Goal: Task Accomplishment & Management: Complete application form

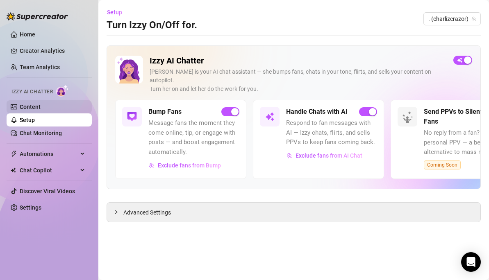
click at [25, 105] on link "Content" at bounding box center [30, 107] width 21 height 7
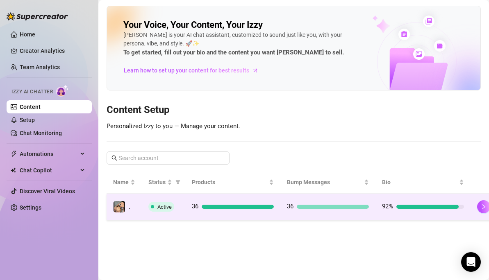
click at [204, 200] on td "36" at bounding box center [232, 207] width 95 height 27
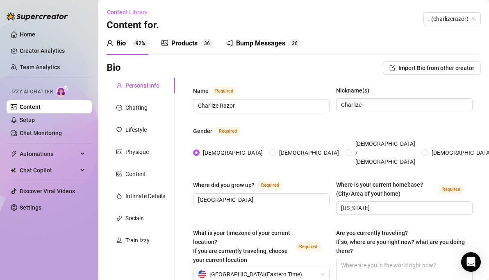
click at [184, 44] on div "Products" at bounding box center [184, 44] width 26 height 10
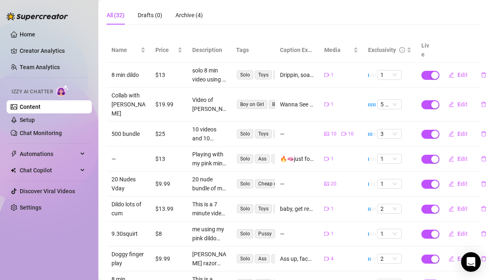
scroll to position [162, 0]
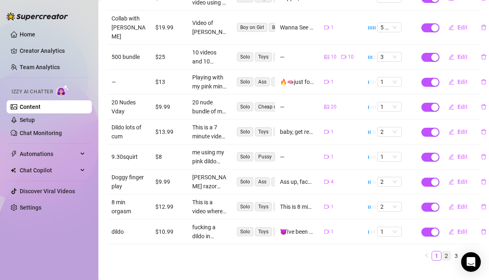
click at [442, 252] on link "2" at bounding box center [446, 256] width 9 height 9
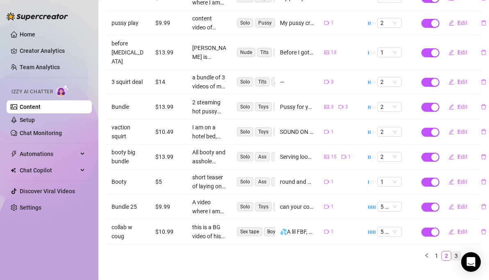
click at [452, 252] on link "3" at bounding box center [456, 256] width 9 height 9
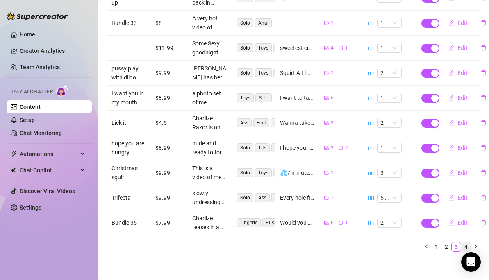
click at [461, 243] on link "4" at bounding box center [465, 247] width 9 height 9
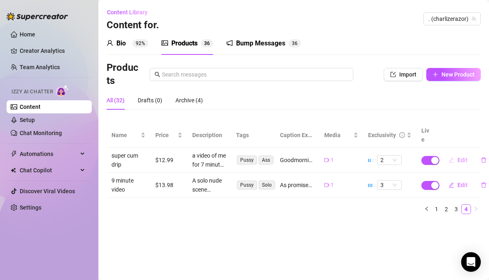
click at [461, 157] on span "Edit" at bounding box center [462, 160] width 10 height 7
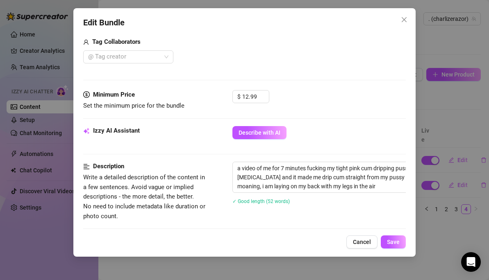
scroll to position [288, 0]
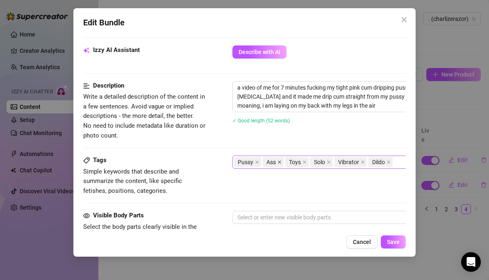
click at [279, 163] on icon "close" at bounding box center [279, 162] width 4 height 4
click at [377, 163] on div "Pussy Toys Solo Vibrator Dildo" at bounding box center [371, 162] width 275 height 11
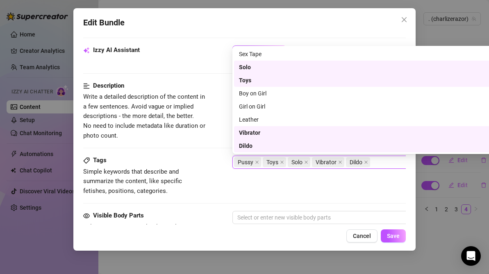
click at [249, 63] on div "Solo" at bounding box center [373, 67] width 268 height 9
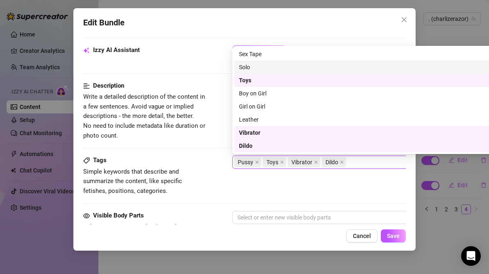
click at [243, 68] on div "Solo" at bounding box center [376, 67] width 274 height 9
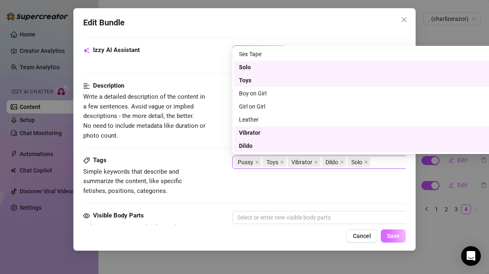
drag, startPoint x: 394, startPoint y: 241, endPoint x: 388, endPoint y: 238, distance: 6.4
click at [394, 239] on span "Save" at bounding box center [393, 236] width 13 height 7
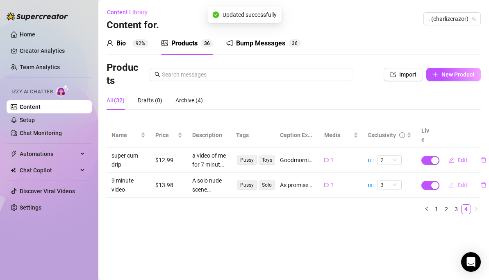
click at [463, 182] on span "Edit" at bounding box center [462, 185] width 10 height 7
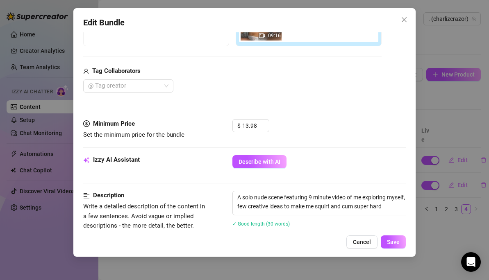
scroll to position [284, 0]
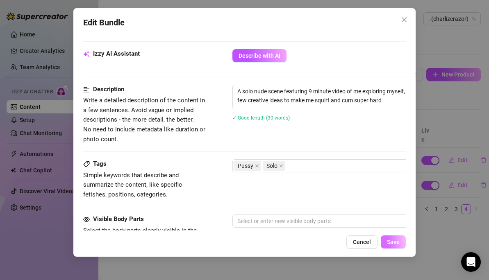
click at [393, 243] on span "Save" at bounding box center [393, 242] width 13 height 7
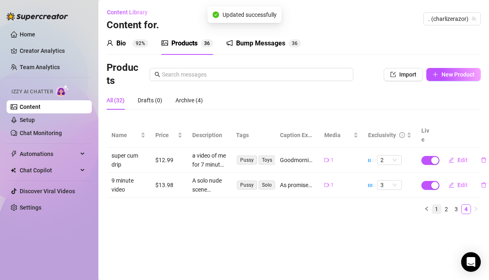
click at [437, 205] on link "1" at bounding box center [436, 209] width 9 height 9
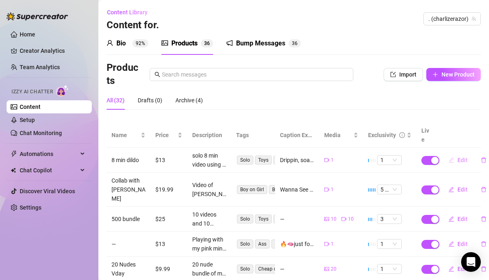
click at [457, 157] on span "Edit" at bounding box center [462, 160] width 10 height 7
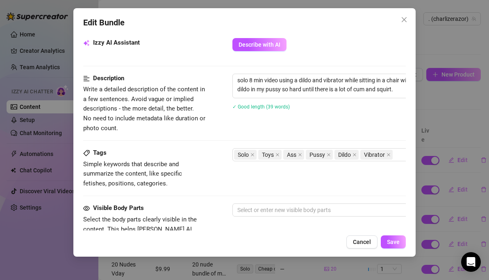
scroll to position [327, 0]
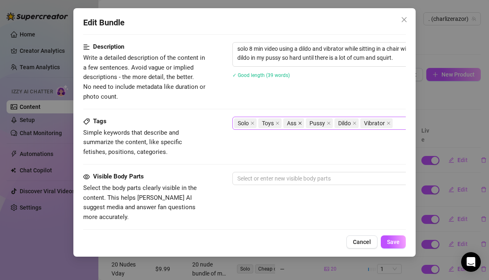
click at [300, 123] on icon "close" at bounding box center [300, 123] width 4 height 4
click at [397, 244] on span "Save" at bounding box center [393, 242] width 13 height 7
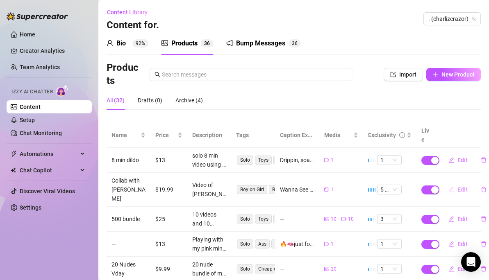
click at [457, 186] on span "Edit" at bounding box center [462, 189] width 10 height 7
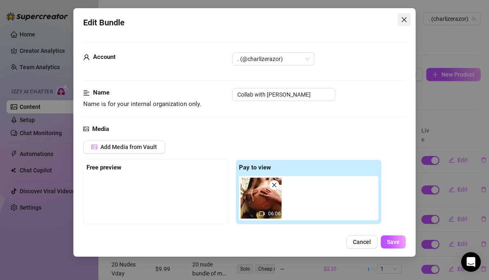
click at [404, 20] on icon "close" at bounding box center [404, 19] width 5 height 5
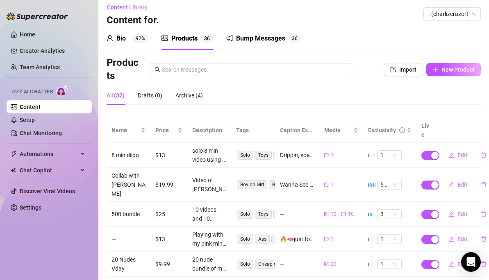
scroll to position [12, 0]
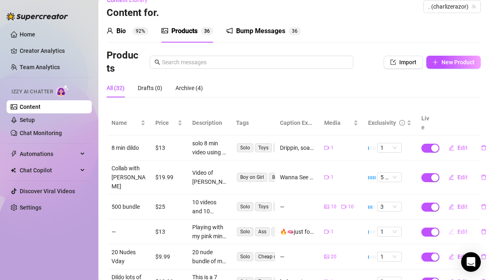
click at [457, 229] on span "Edit" at bounding box center [462, 232] width 10 height 7
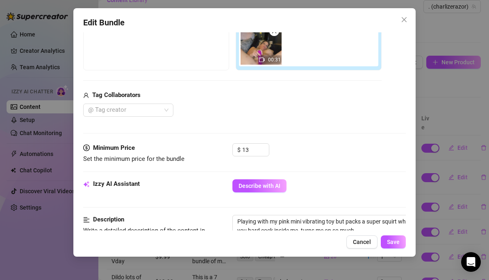
scroll to position [258, 0]
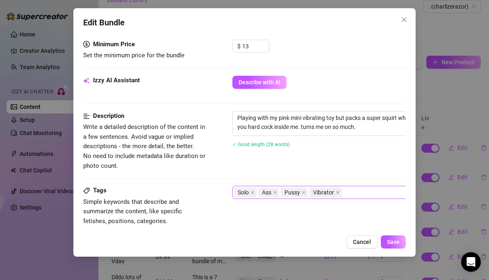
click at [276, 192] on icon "close" at bounding box center [274, 192] width 3 height 3
click at [391, 243] on span "Save" at bounding box center [393, 242] width 13 height 7
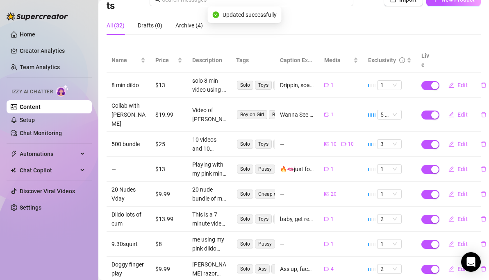
scroll to position [104, 0]
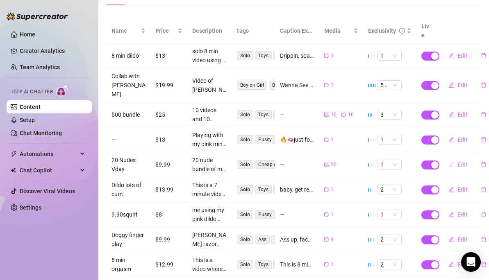
click at [458, 161] on span "Edit" at bounding box center [462, 164] width 10 height 7
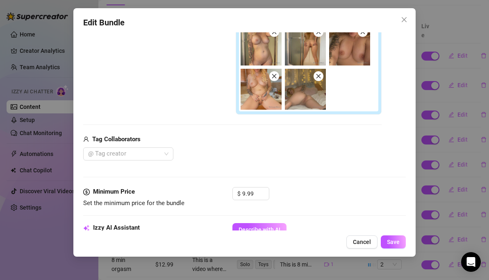
scroll to position [241, 0]
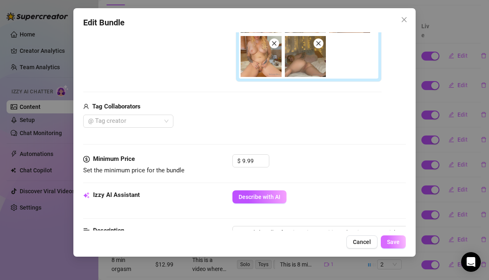
click at [398, 241] on span "Save" at bounding box center [393, 242] width 13 height 7
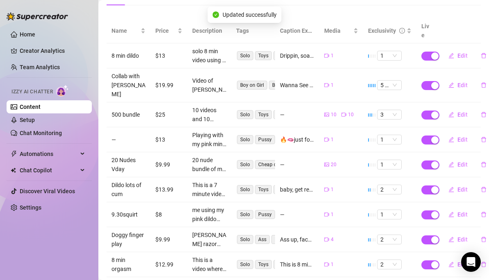
scroll to position [162, 0]
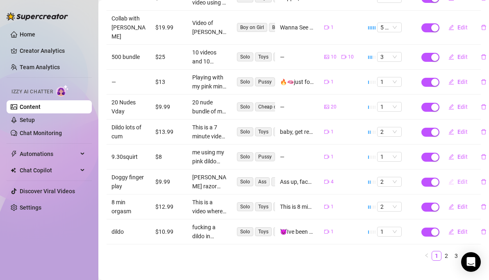
click at [457, 179] on span "Edit" at bounding box center [462, 182] width 10 height 7
type textarea "Ass up, face down, pull my panties to the side like this.. 🥵"
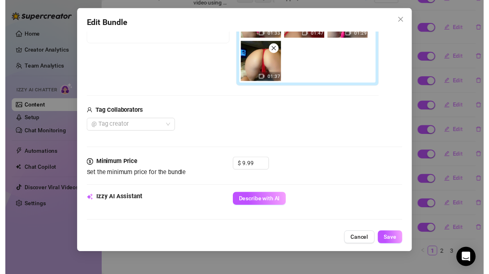
scroll to position [316, 0]
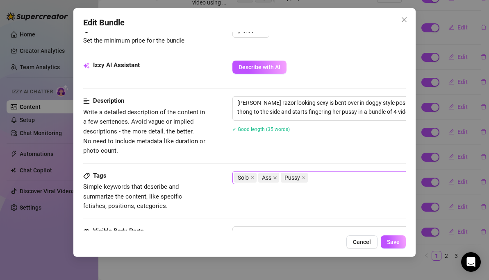
click at [275, 176] on icon "close" at bounding box center [275, 178] width 4 height 4
click at [310, 178] on div "Solo Pussy" at bounding box center [371, 177] width 275 height 11
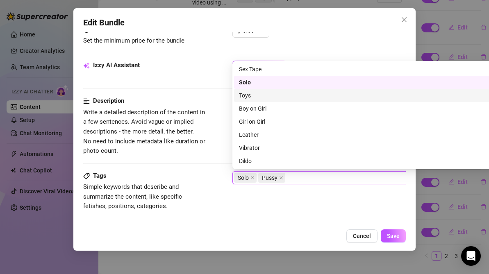
click at [242, 97] on div "Toys" at bounding box center [376, 95] width 274 height 9
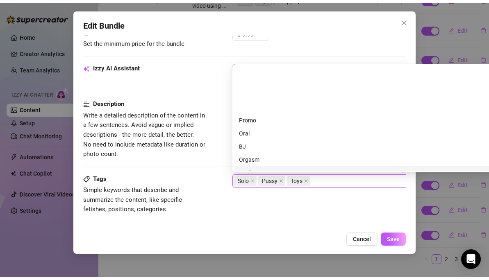
scroll to position [131, 0]
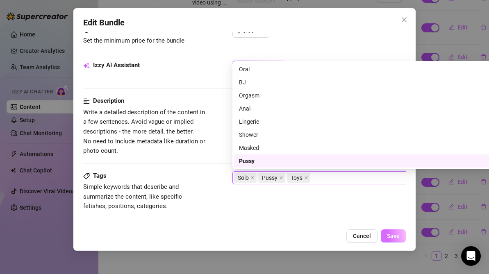
click at [393, 243] on button "Save" at bounding box center [393, 235] width 25 height 13
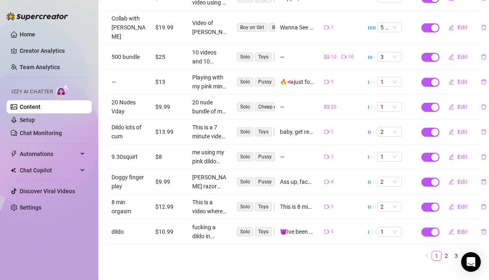
scroll to position [0, 0]
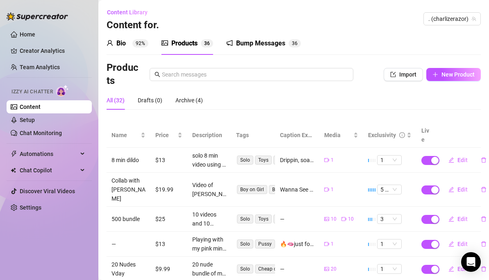
click at [125, 42] on div "Bio" at bounding box center [120, 44] width 9 height 10
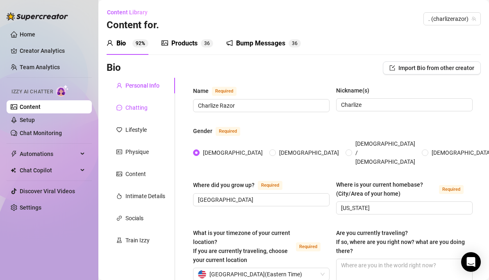
click at [134, 104] on div "Chatting" at bounding box center [136, 107] width 22 height 9
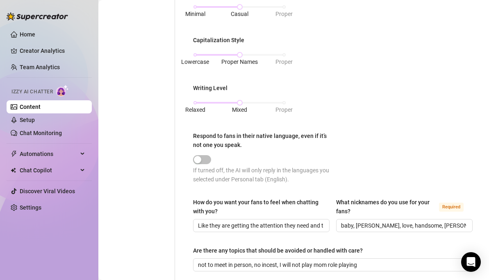
scroll to position [481, 0]
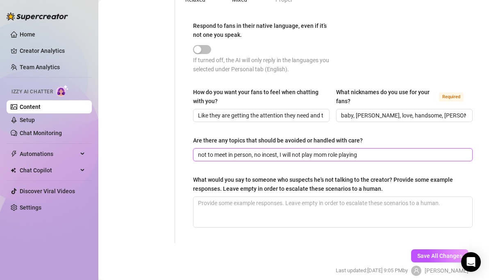
click at [363, 154] on input "not to meet in person, no incest, I will not play mom role playing" at bounding box center [332, 154] width 268 height 9
drag, startPoint x: 379, startPoint y: 153, endPoint x: 361, endPoint y: 154, distance: 17.7
click at [361, 154] on input "not to meet in person, no incest, I will not play mom role playing, no anal" at bounding box center [332, 154] width 268 height 9
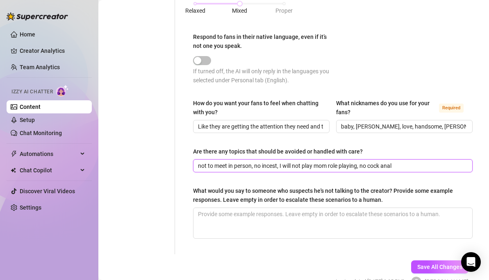
scroll to position [515, 0]
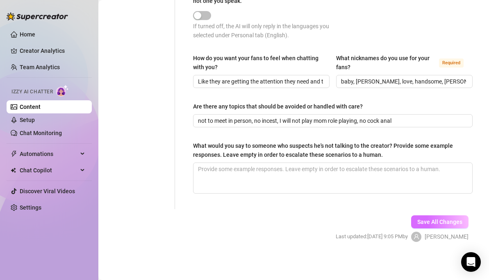
click at [417, 220] on span "Save All Changes" at bounding box center [439, 222] width 45 height 7
drag, startPoint x: 413, startPoint y: 217, endPoint x: 398, endPoint y: 205, distance: 19.5
click at [413, 217] on button "Save All Changes" at bounding box center [439, 222] width 57 height 13
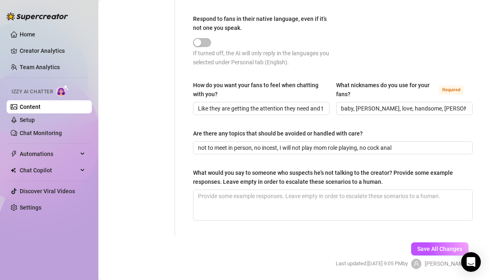
scroll to position [475, 0]
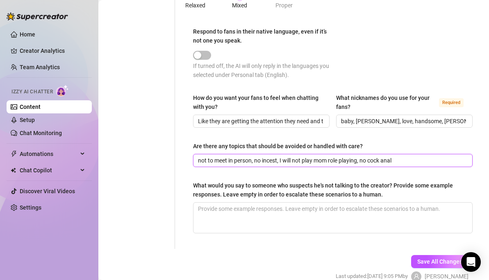
drag, startPoint x: 403, startPoint y: 159, endPoint x: 177, endPoint y: 153, distance: 226.7
type input "n"
type input "No real cock anal"
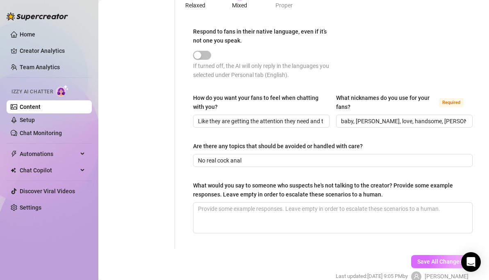
click at [439, 263] on span "Save All Changes" at bounding box center [439, 262] width 45 height 7
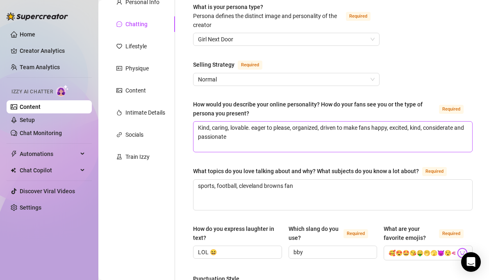
scroll to position [33, 0]
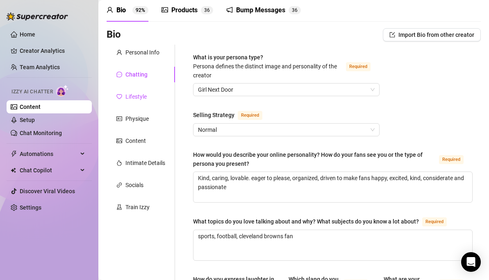
drag, startPoint x: 134, startPoint y: 93, endPoint x: 139, endPoint y: 93, distance: 5.3
click at [134, 94] on div "Lifestyle" at bounding box center [135, 96] width 21 height 9
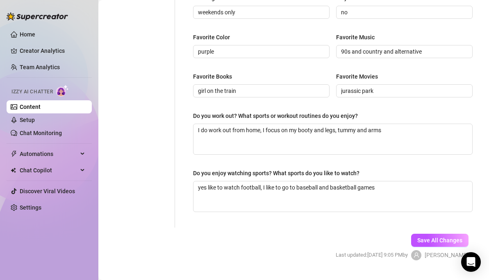
scroll to position [421, 0]
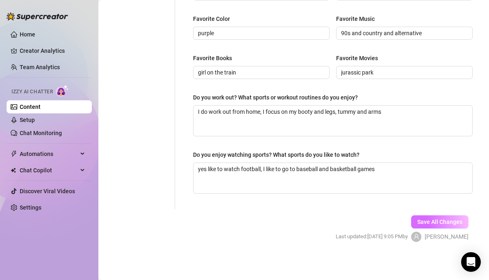
click at [419, 220] on span "Save All Changes" at bounding box center [439, 222] width 45 height 7
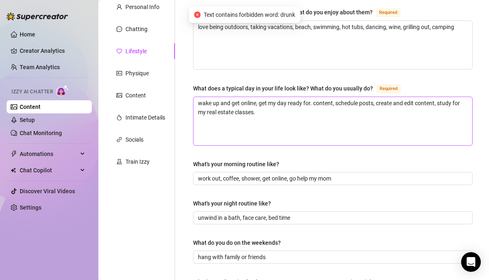
scroll to position [34, 0]
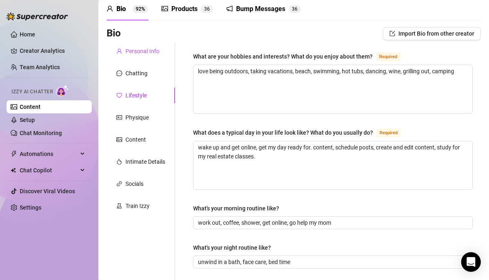
click at [132, 47] on div "Personal Info" at bounding box center [142, 51] width 34 height 9
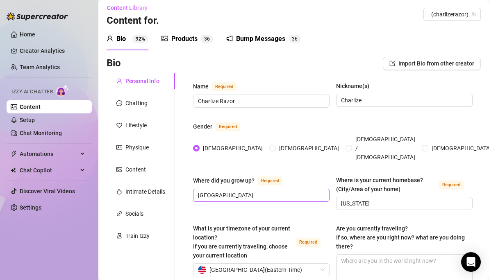
scroll to position [0, 0]
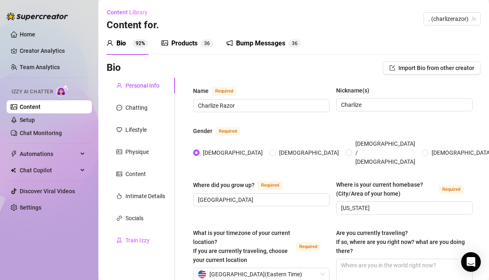
click at [132, 240] on div "Train Izzy" at bounding box center [137, 240] width 24 height 9
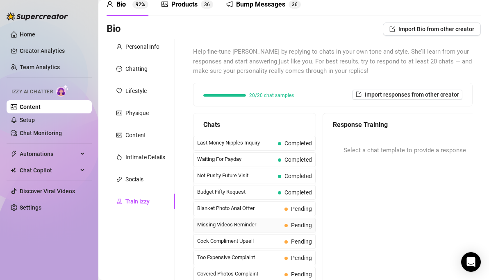
scroll to position [47, 0]
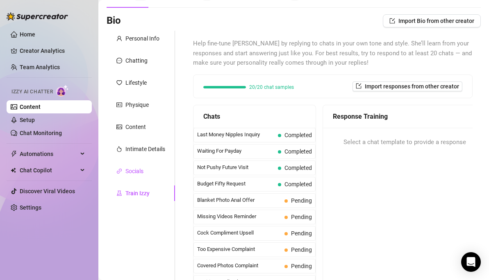
click at [138, 172] on div "Socials" at bounding box center [134, 171] width 18 height 9
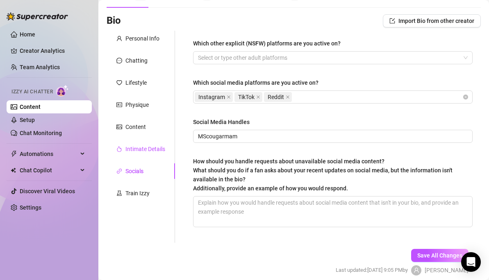
click at [141, 146] on div "Intimate Details" at bounding box center [145, 149] width 40 height 9
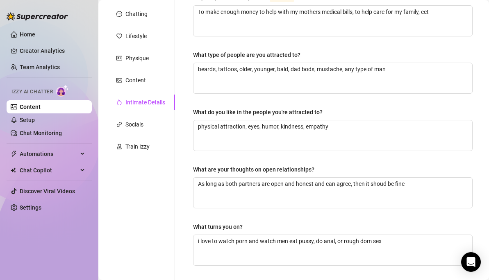
scroll to position [50, 0]
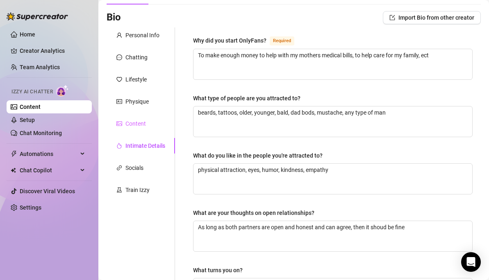
click at [112, 118] on div "Content" at bounding box center [141, 124] width 68 height 16
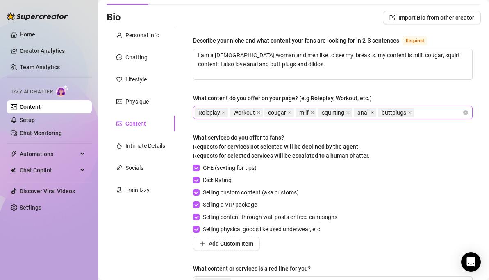
click at [373, 111] on icon "close" at bounding box center [372, 113] width 4 height 4
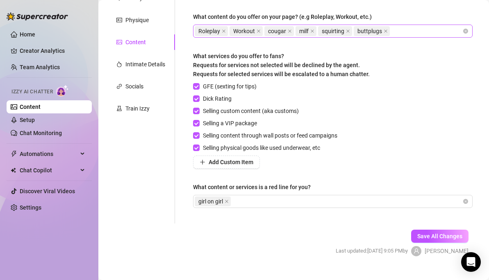
scroll to position [147, 0]
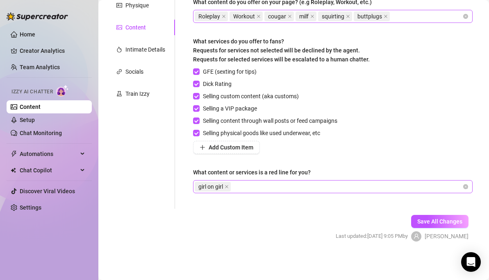
click at [258, 189] on div "girl on girl" at bounding box center [329, 186] width 268 height 11
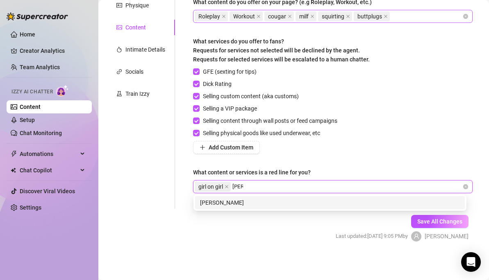
type input "anal"
click at [246, 206] on div "anal" at bounding box center [330, 202] width 260 height 9
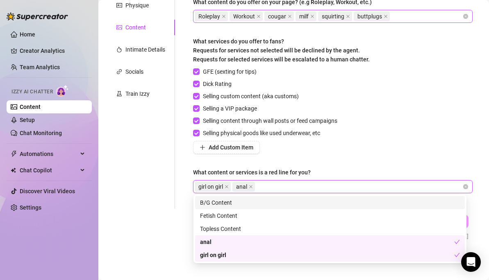
click at [468, 147] on div "Describe your niche and what content your fans are looking for in 2-3 sentences…" at bounding box center [333, 70] width 296 height 278
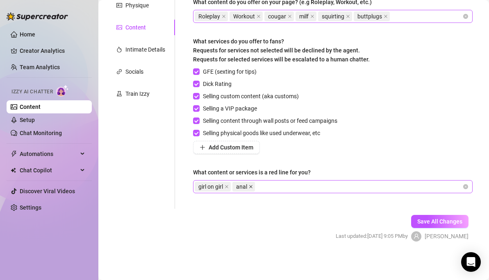
click at [251, 186] on icon "close" at bounding box center [251, 187] width 4 height 4
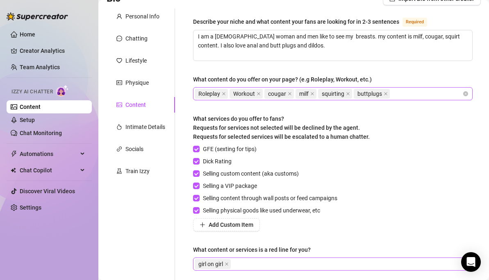
scroll to position [66, 0]
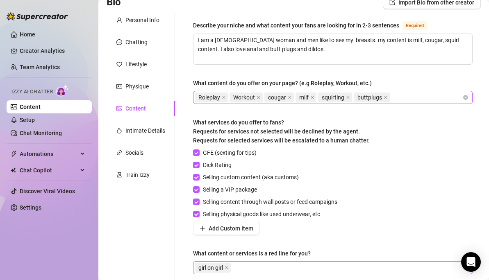
click at [416, 100] on div "Roleplay Workout cougar milf squirting buttplugs" at bounding box center [329, 97] width 268 height 11
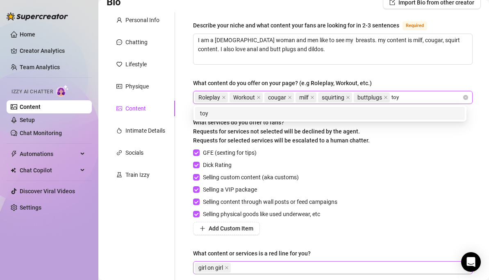
type input "toys"
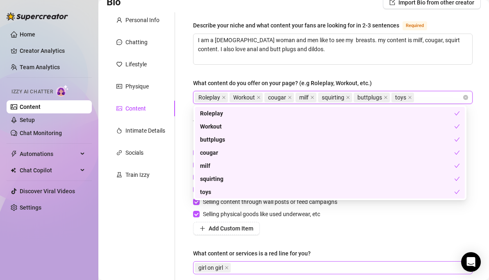
scroll to position [64, 0]
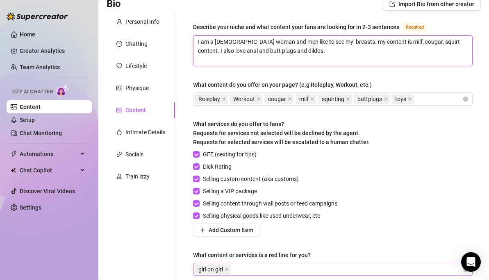
drag, startPoint x: 244, startPoint y: 51, endPoint x: 224, endPoint y: 50, distance: 20.5
click at [224, 50] on textarea "I am a [DEMOGRAPHIC_DATA] woman and men like to see my breasts. my content is m…" at bounding box center [332, 51] width 279 height 30
drag, startPoint x: 244, startPoint y: 50, endPoint x: 221, endPoint y: 50, distance: 23.4
click at [221, 50] on textarea "I am a [DEMOGRAPHIC_DATA] woman and men like to see my breasts. my content is m…" at bounding box center [332, 51] width 279 height 30
click at [284, 51] on textarea "I am a [DEMOGRAPHIC_DATA] woman and men like to see my breasts. my content is m…" at bounding box center [332, 51] width 279 height 30
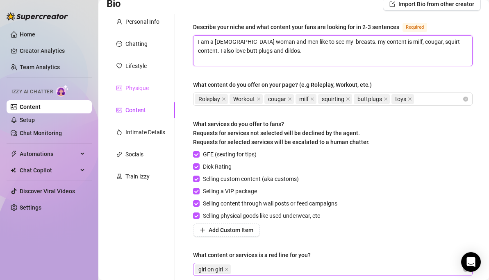
type textarea "I am a [DEMOGRAPHIC_DATA] woman and men like to see my breasts. my content is m…"
click at [132, 86] on div "Physique" at bounding box center [136, 88] width 23 height 9
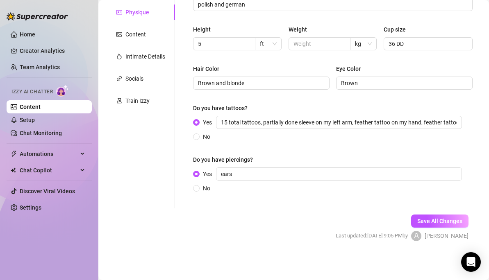
scroll to position [0, 0]
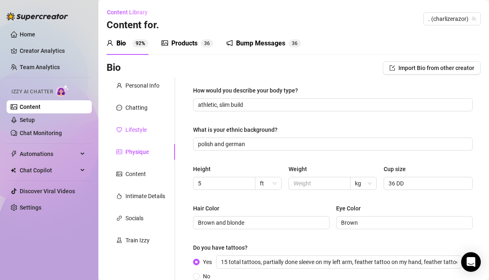
click at [134, 129] on div "Lifestyle" at bounding box center [135, 129] width 21 height 9
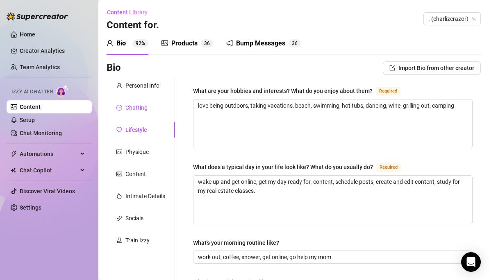
click at [136, 110] on div "Chatting" at bounding box center [136, 107] width 22 height 9
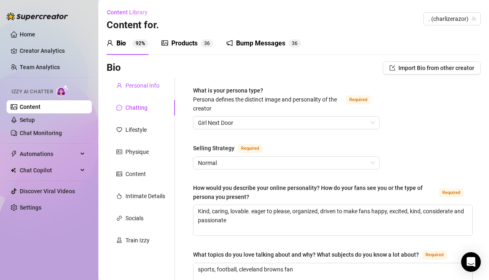
click at [131, 85] on div "Personal Info" at bounding box center [142, 85] width 34 height 9
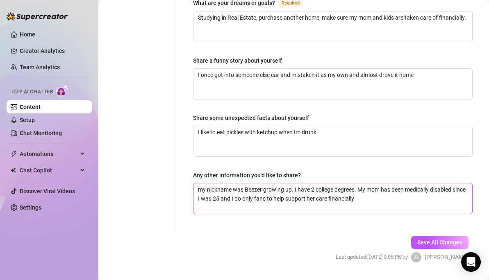
scroll to position [563, 0]
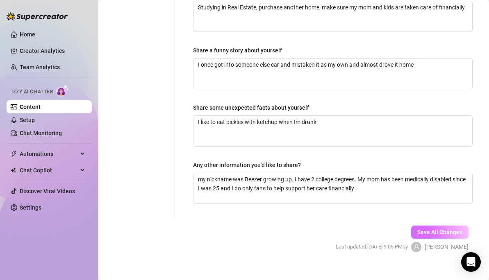
click at [439, 226] on button "Save All Changes" at bounding box center [439, 232] width 57 height 13
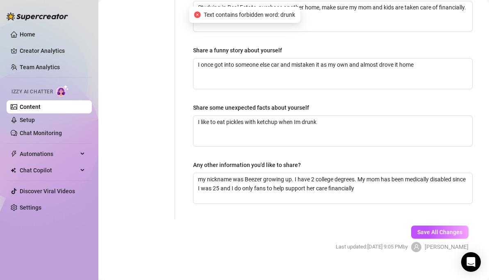
click at [277, 11] on span "Text contains forbidden word: drunk" at bounding box center [249, 14] width 91 height 9
click at [252, 15] on span "Text contains forbidden word: drunk" at bounding box center [249, 14] width 91 height 9
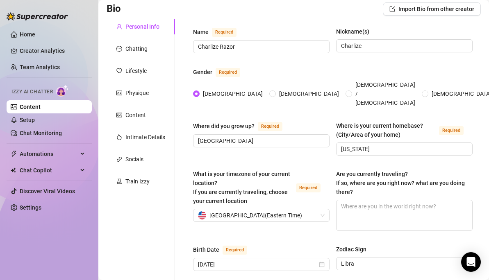
scroll to position [18, 0]
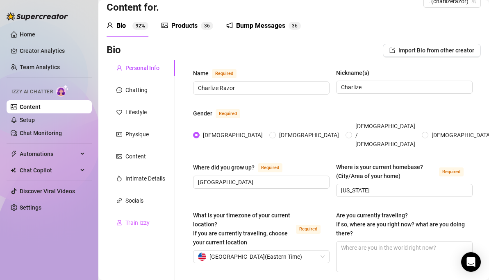
click at [141, 218] on div "Train Izzy" at bounding box center [141, 223] width 68 height 16
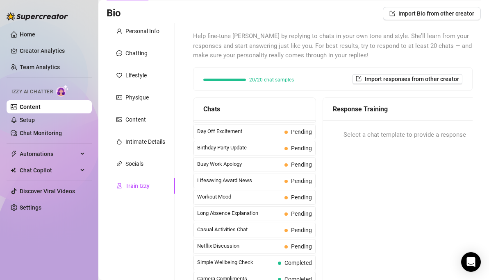
scroll to position [667, 0]
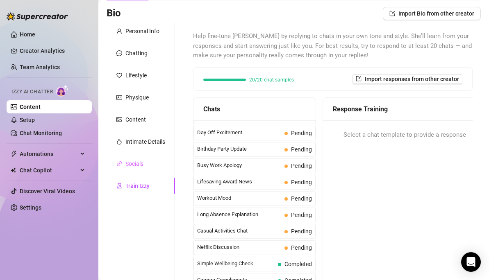
click at [136, 170] on div "Socials" at bounding box center [141, 164] width 68 height 16
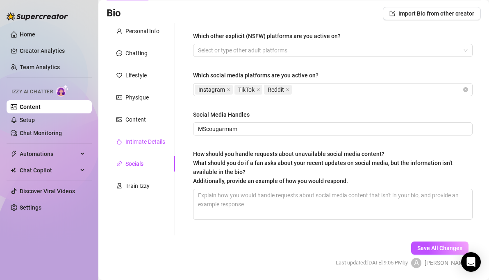
click at [134, 141] on div "Intimate Details" at bounding box center [145, 141] width 40 height 9
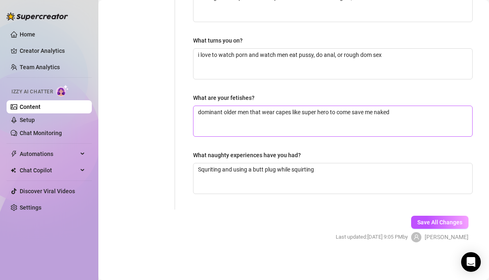
scroll to position [281, 0]
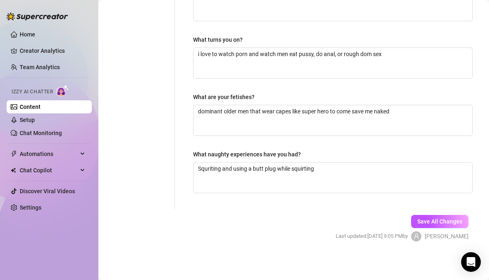
click at [433, 218] on span "Save All Changes" at bounding box center [439, 221] width 45 height 7
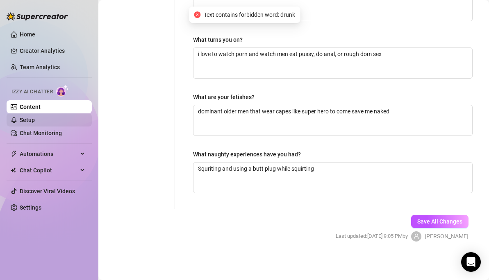
click at [23, 120] on link "Setup" at bounding box center [27, 120] width 15 height 7
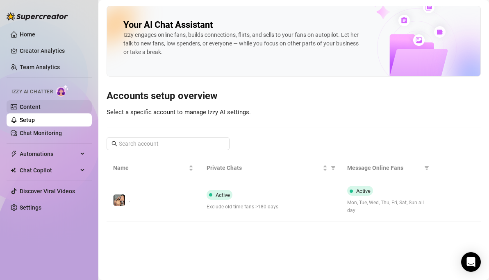
click at [28, 108] on link "Content" at bounding box center [30, 107] width 21 height 7
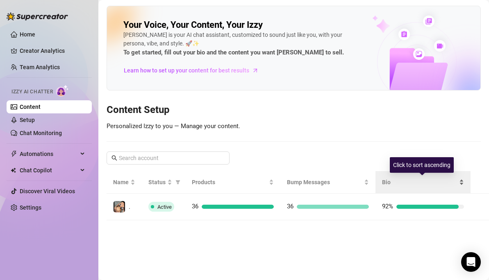
click at [400, 187] on div "Bio" at bounding box center [423, 182] width 82 height 9
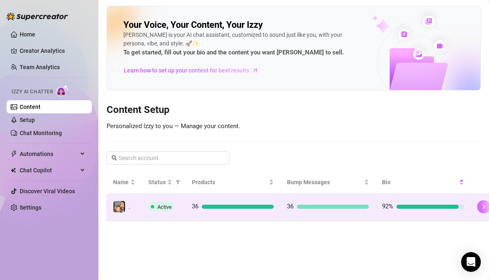
click at [477, 206] on button "button" at bounding box center [483, 206] width 13 height 13
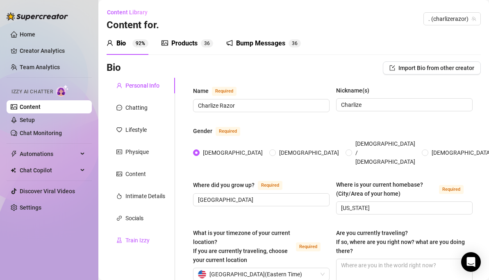
click at [134, 236] on div "Train Izzy" at bounding box center [137, 240] width 24 height 9
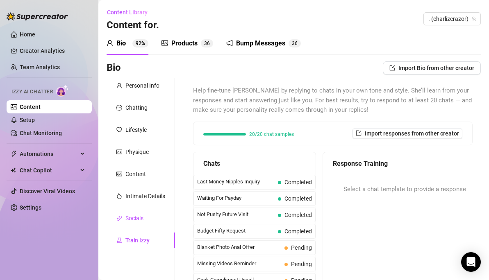
click at [135, 222] on div "Socials" at bounding box center [134, 218] width 18 height 9
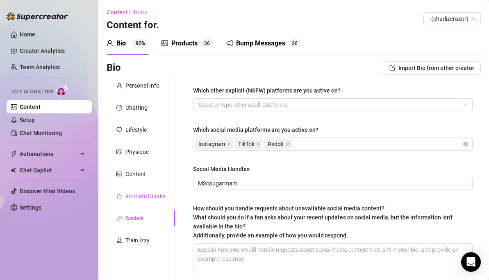
click at [138, 196] on div "Intimate Details" at bounding box center [145, 196] width 40 height 9
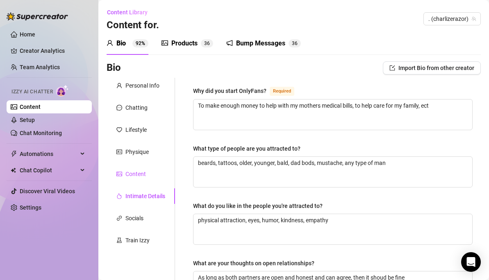
click at [139, 176] on div "Content" at bounding box center [135, 174] width 20 height 9
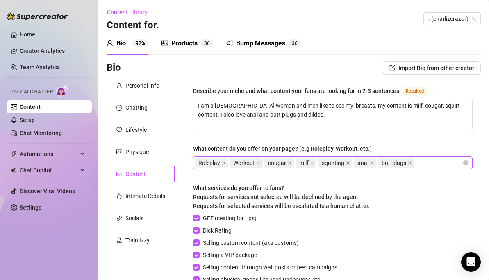
click at [372, 161] on icon "close" at bounding box center [371, 162] width 3 height 3
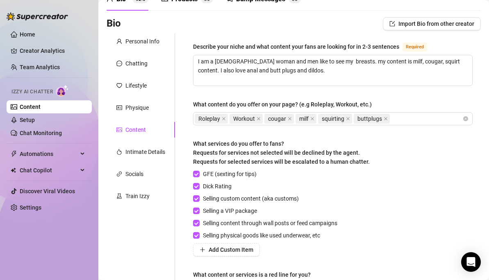
scroll to position [115, 0]
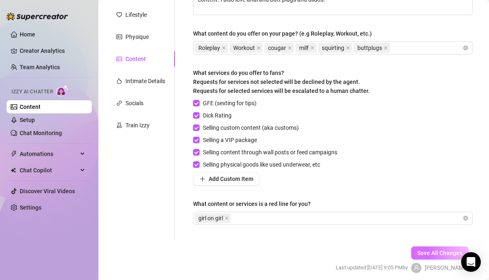
click at [432, 250] on span "Save All Changes" at bounding box center [439, 253] width 45 height 7
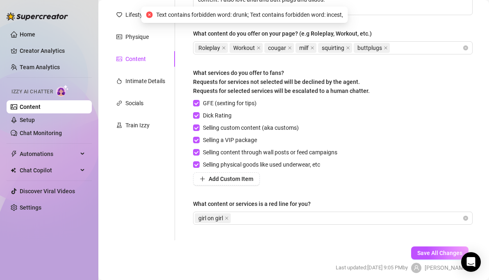
click at [146, 14] on icon "close-circle" at bounding box center [149, 14] width 7 height 7
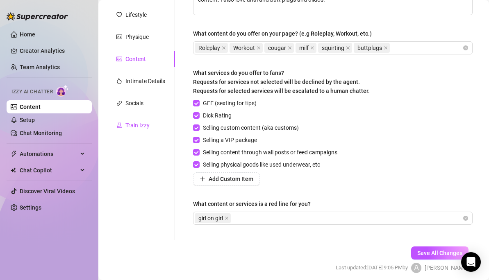
click at [138, 124] on div "Train Izzy" at bounding box center [137, 125] width 24 height 9
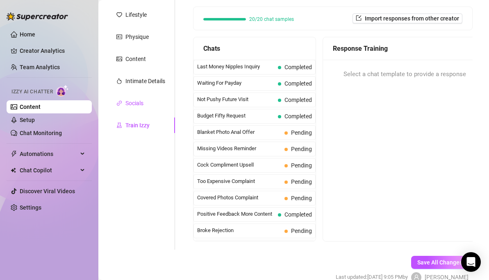
click at [134, 100] on div "Socials" at bounding box center [134, 103] width 18 height 9
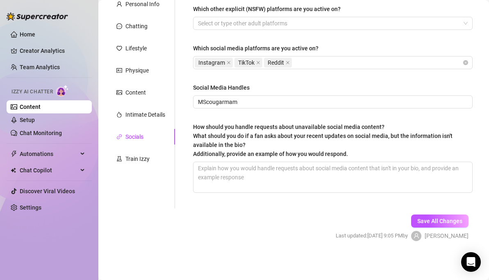
scroll to position [82, 0]
click at [136, 72] on div "Physique" at bounding box center [136, 70] width 23 height 9
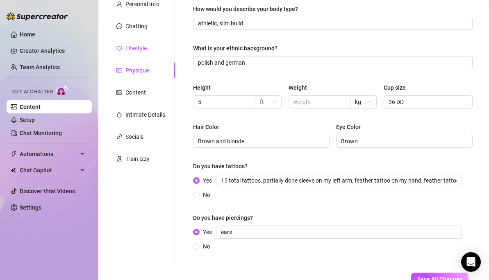
click at [133, 47] on div "Lifestyle" at bounding box center [135, 48] width 21 height 9
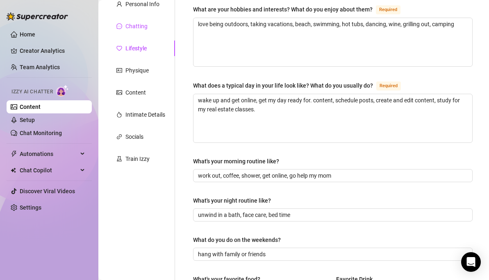
click at [132, 25] on div "Chatting" at bounding box center [136, 26] width 22 height 9
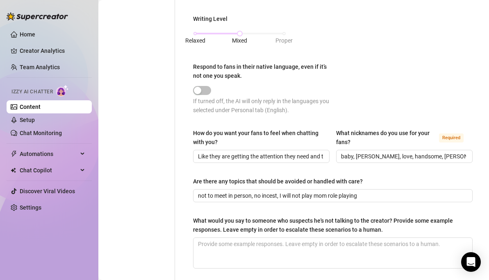
scroll to position [450, 0]
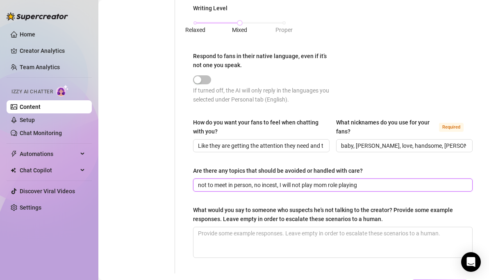
drag, startPoint x: 364, startPoint y: 182, endPoint x: 166, endPoint y: 181, distance: 198.7
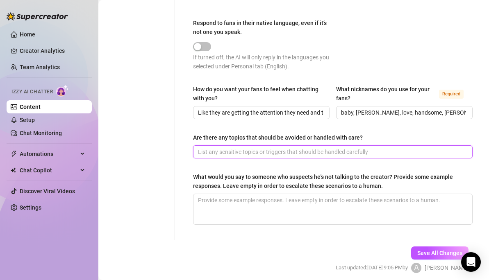
scroll to position [515, 0]
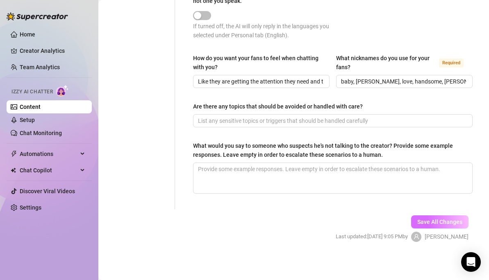
click at [417, 223] on span "Save All Changes" at bounding box center [439, 222] width 45 height 7
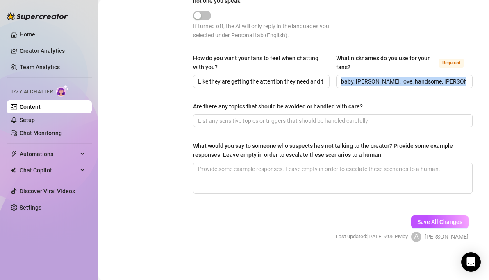
drag, startPoint x: 336, startPoint y: 79, endPoint x: 471, endPoint y: 80, distance: 134.8
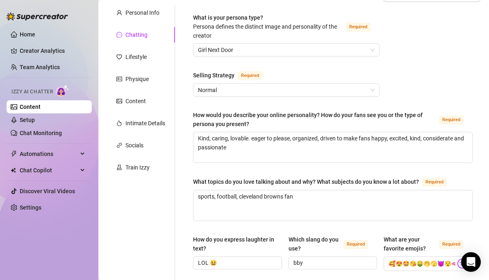
scroll to position [0, 0]
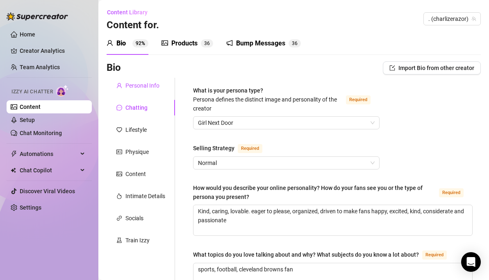
click at [135, 89] on div "Personal Info" at bounding box center [142, 85] width 34 height 9
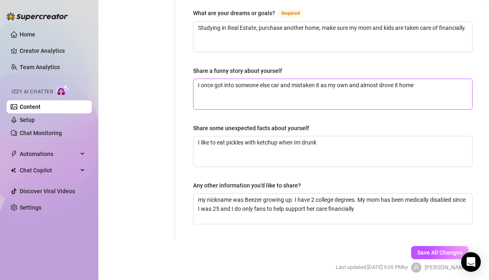
scroll to position [563, 0]
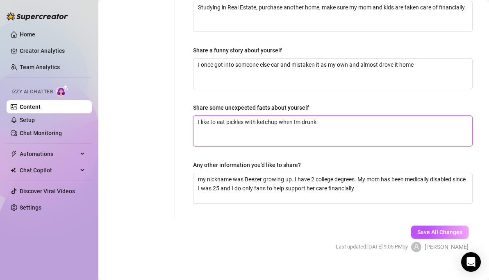
drag, startPoint x: 321, startPoint y: 111, endPoint x: 282, endPoint y: 114, distance: 39.8
click at [282, 116] on textarea "I like to eat pickles with ketchup when Im drunk" at bounding box center [332, 131] width 279 height 30
type textarea "I like to eat pickles with ketchup"
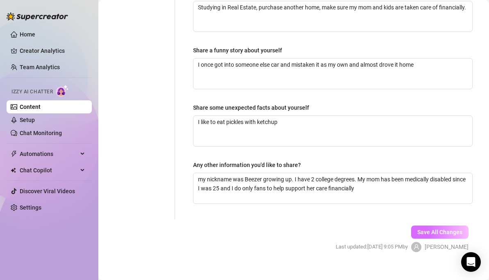
click at [419, 229] on span "Save All Changes" at bounding box center [439, 232] width 45 height 7
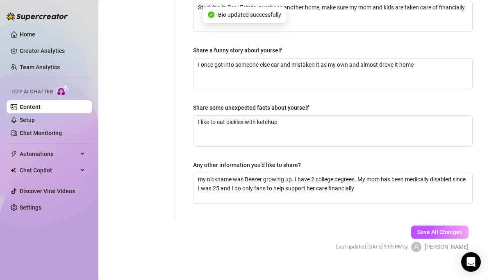
type textarea "I like to eat pickles with ketchup"
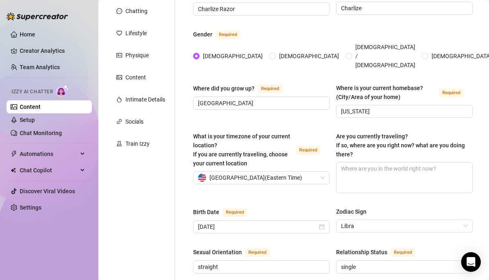
scroll to position [1, 0]
